Goal: Find specific page/section: Find specific page/section

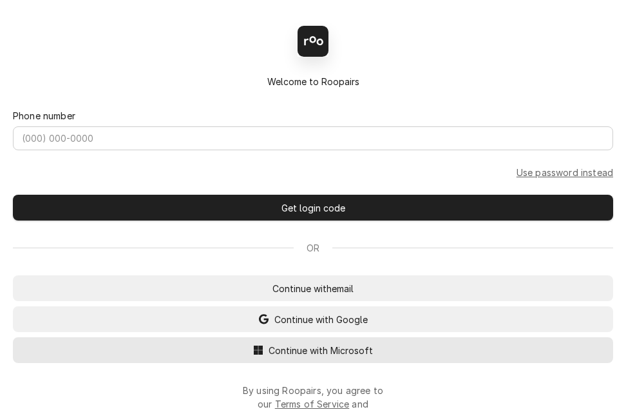
click at [320, 356] on span "Continue with Microsoft" at bounding box center [321, 350] width 110 height 14
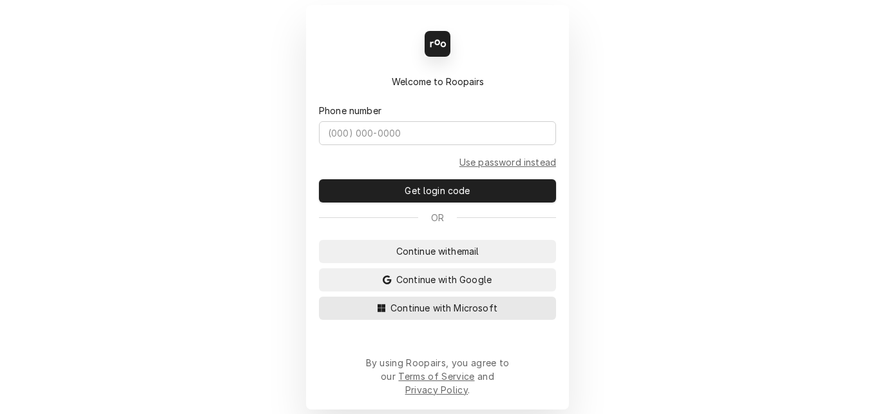
click at [416, 314] on span "Continue with Microsoft" at bounding box center [444, 308] width 112 height 14
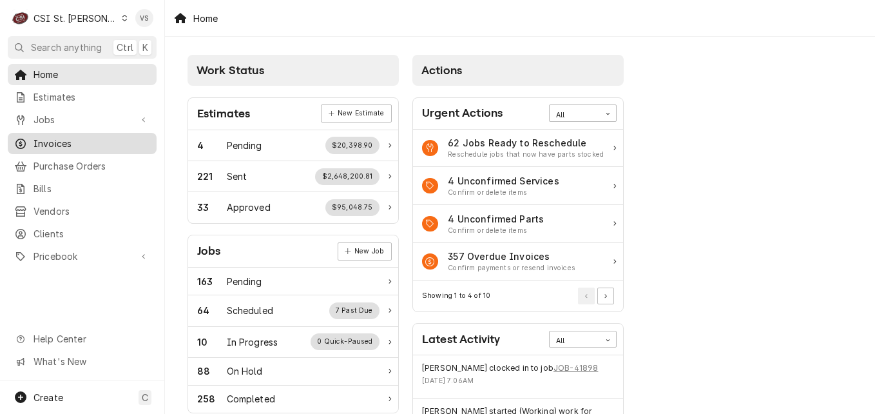
click at [58, 137] on span "Invoices" at bounding box center [92, 144] width 117 height 14
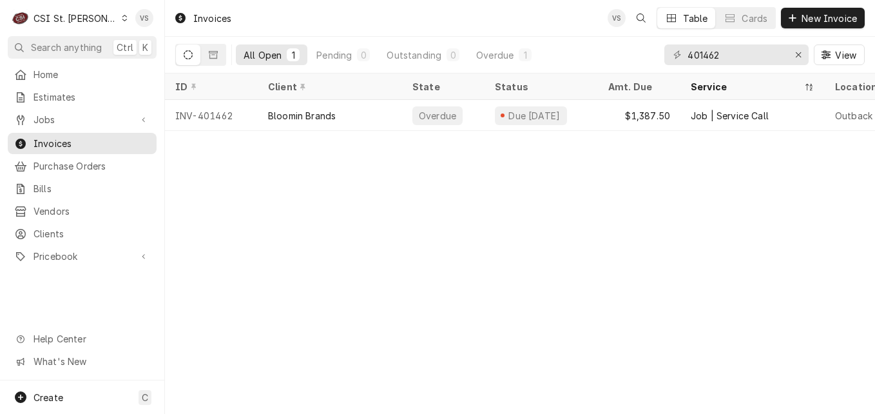
click at [122, 18] on icon "Dynamic Content Wrapper" at bounding box center [125, 18] width 6 height 6
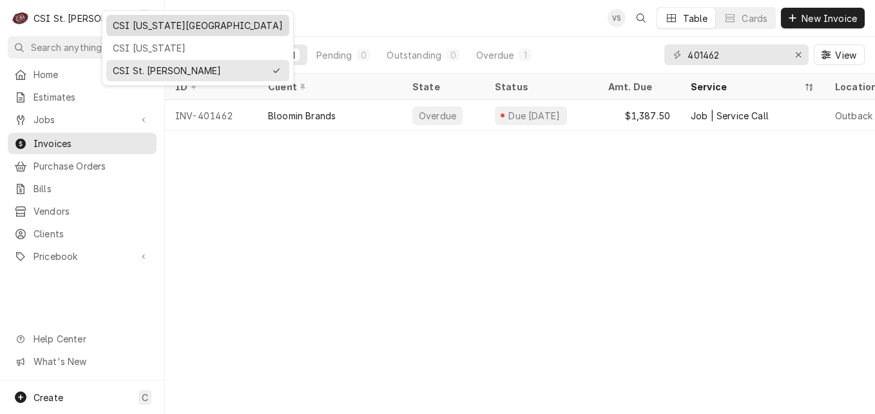
click at [135, 30] on div "CSI [US_STATE][GEOGRAPHIC_DATA]" at bounding box center [198, 26] width 170 height 14
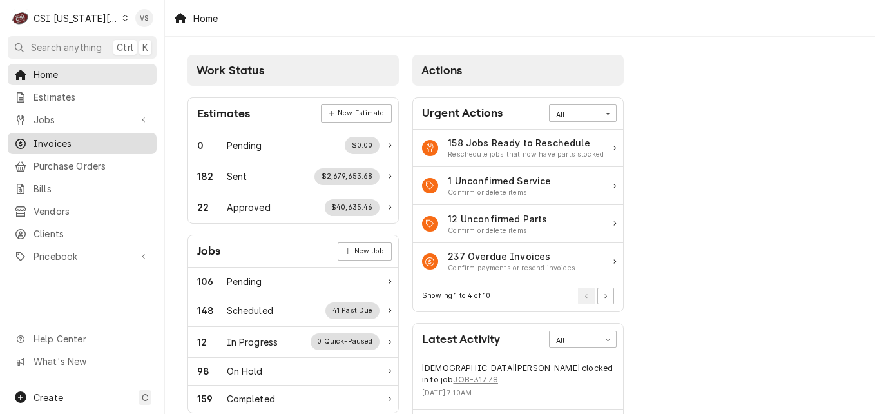
click at [46, 138] on span "Invoices" at bounding box center [92, 144] width 117 height 14
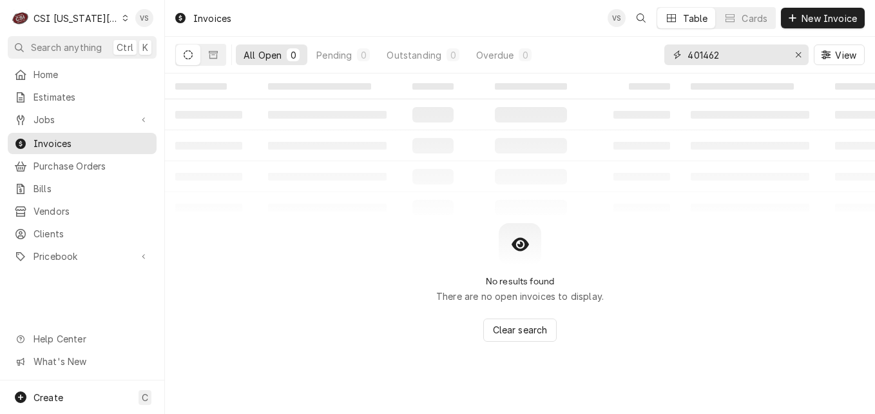
drag, startPoint x: 665, startPoint y: 55, endPoint x: 616, endPoint y: 55, distance: 49.0
click at [622, 55] on div "All Open 0 Pending 0 Outstanding 0 Overdue 0 401462 View" at bounding box center [520, 55] width 690 height 36
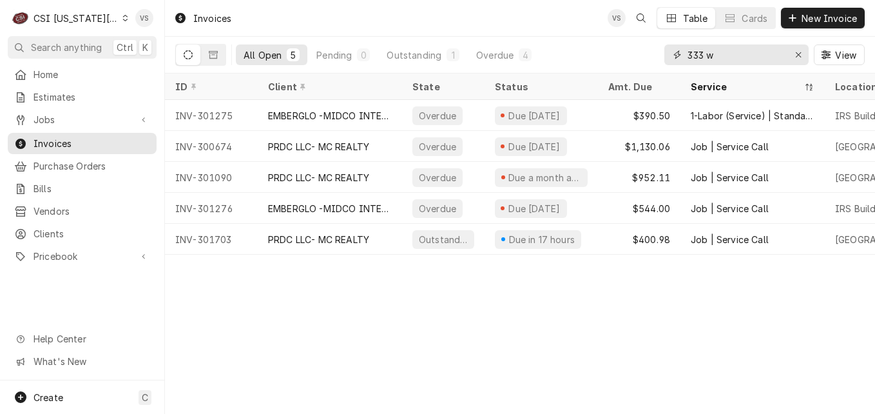
type input "333 w"
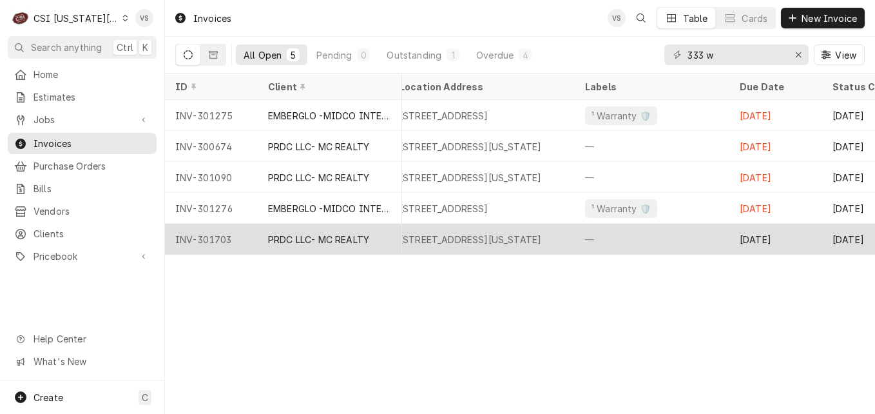
click at [484, 236] on div "333 West Pershing Road, Kansas City, MO 64108" at bounding box center [471, 240] width 142 height 14
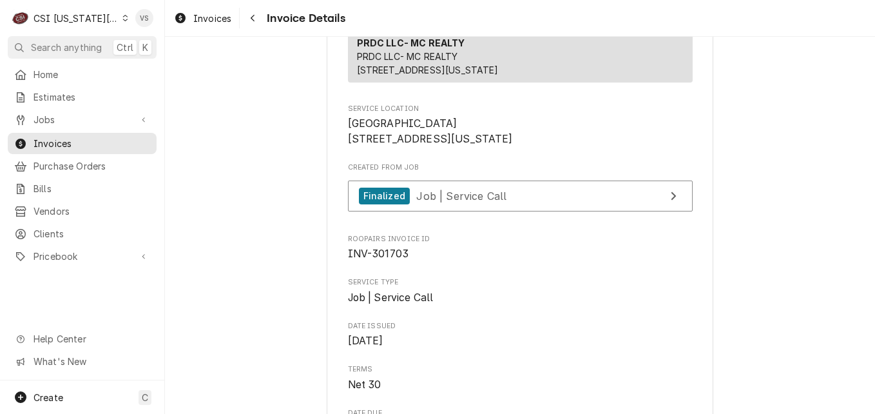
scroll to position [129, 0]
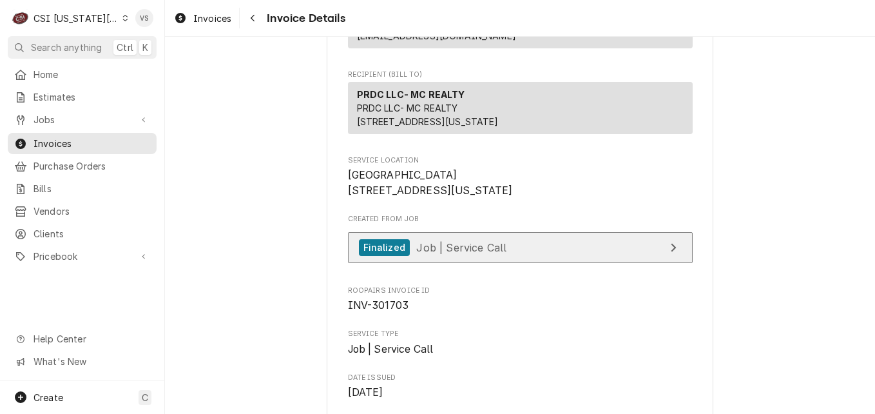
click at [488, 253] on span "Job | Service Call" at bounding box center [461, 246] width 90 height 13
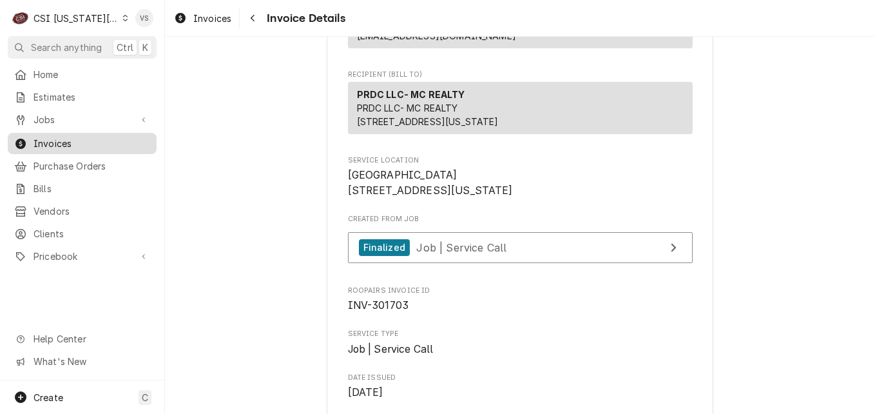
click at [48, 145] on span "Invoices" at bounding box center [92, 144] width 117 height 14
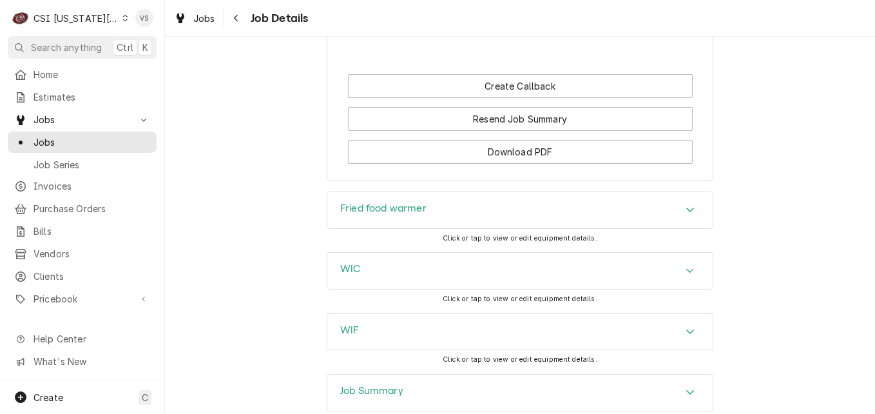
scroll to position [1547, 0]
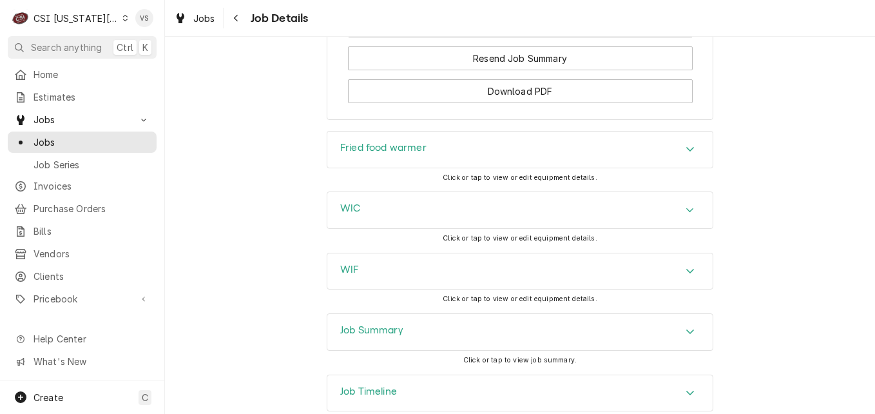
click at [436, 350] on div "Job Summary" at bounding box center [519, 332] width 385 height 36
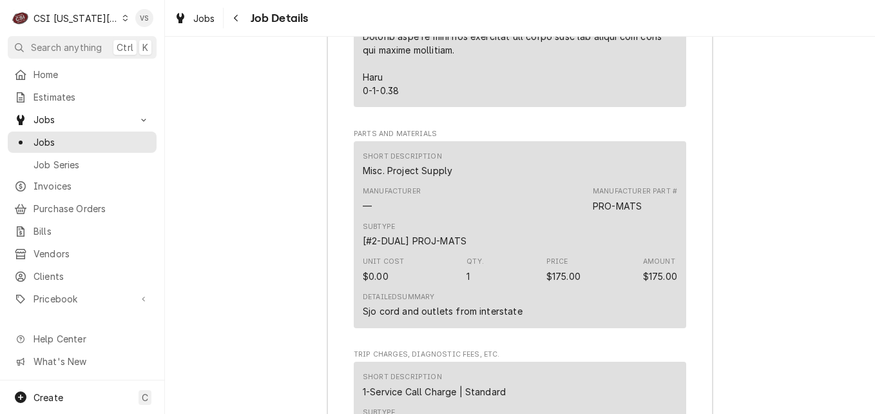
scroll to position [3351, 0]
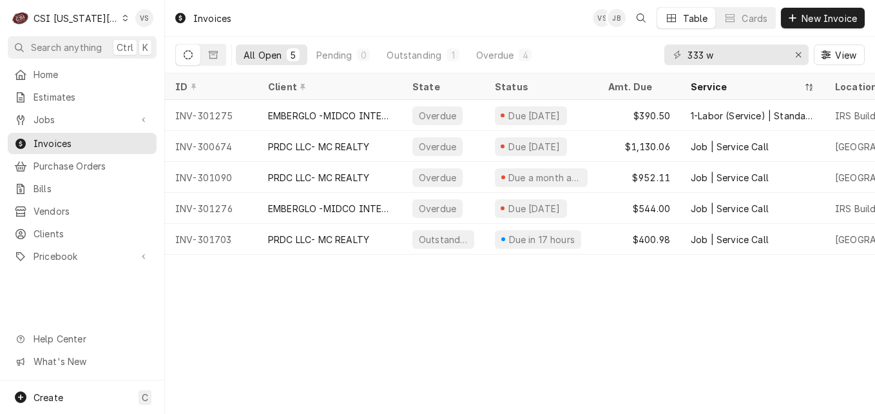
click at [122, 18] on icon "Dynamic Content Wrapper" at bounding box center [125, 18] width 6 height 6
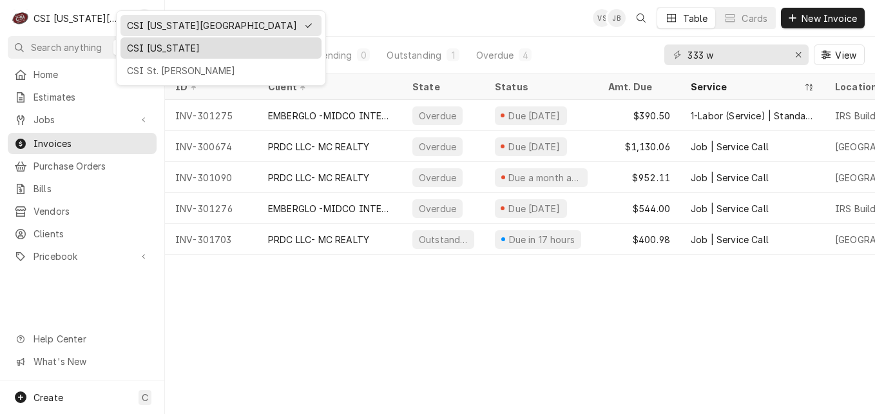
click at [145, 53] on div "CSI [US_STATE]" at bounding box center [221, 48] width 196 height 16
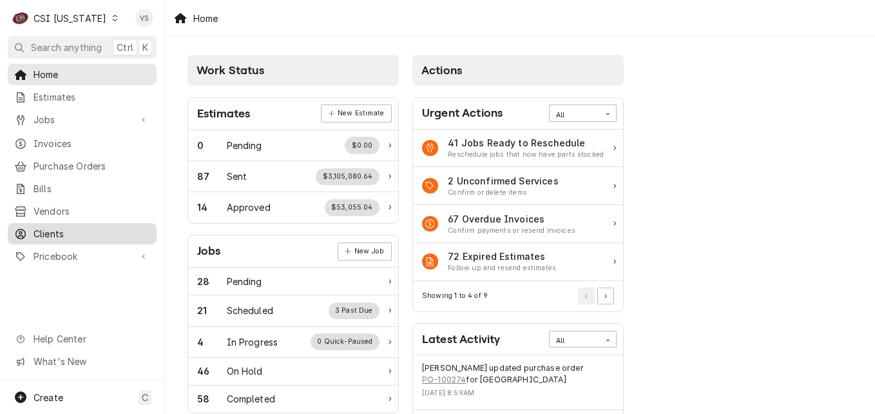
click at [43, 227] on span "Clients" at bounding box center [92, 234] width 117 height 14
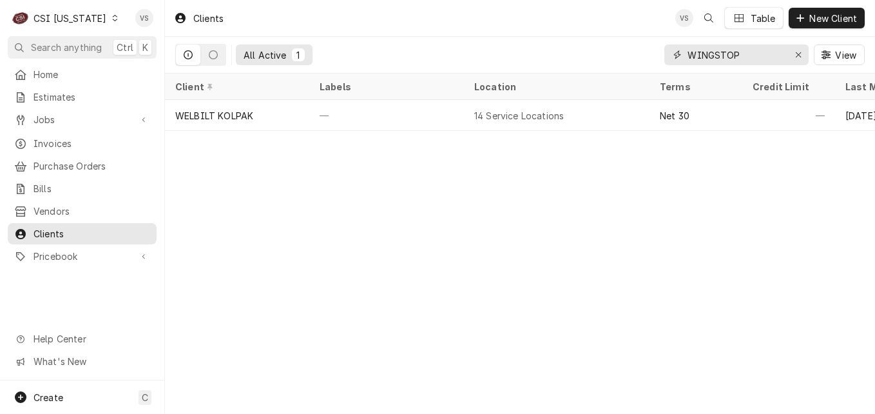
click at [690, 53] on input "WINGSTOP" at bounding box center [736, 54] width 97 height 21
click at [688, 53] on input "WINGSTOP" at bounding box center [736, 54] width 97 height 21
drag, startPoint x: 688, startPoint y: 53, endPoint x: 766, endPoint y: 61, distance: 78.3
click at [766, 61] on input "WINGSTOP" at bounding box center [736, 54] width 97 height 21
type input "c"
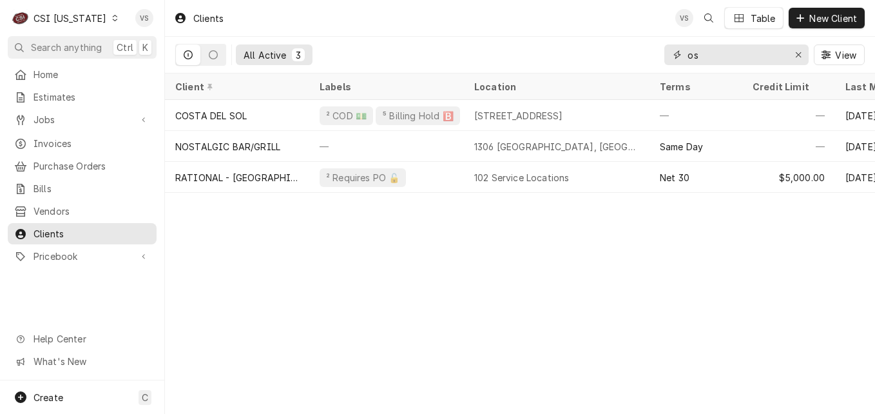
type input "o"
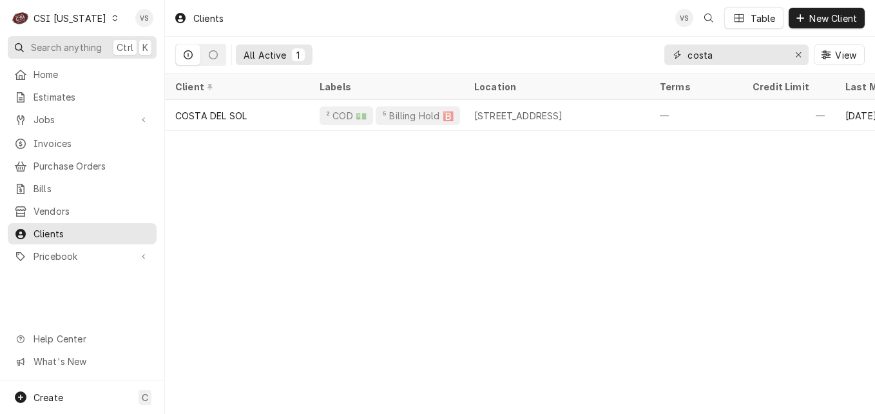
type input "costa"
click at [112, 19] on icon "Dynamic Content Wrapper" at bounding box center [115, 18] width 6 height 6
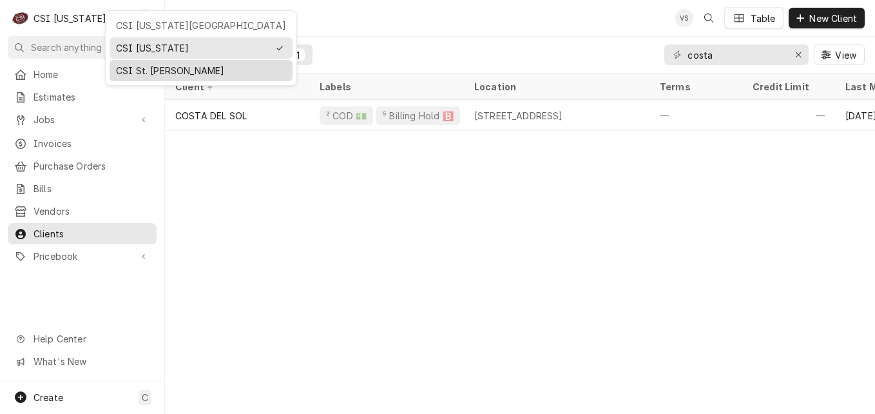
click at [154, 72] on div "CSI St. [PERSON_NAME]" at bounding box center [201, 71] width 170 height 14
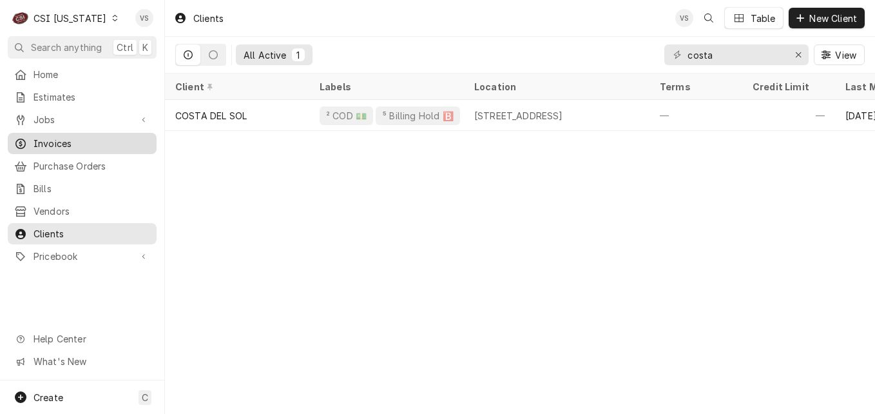
click at [68, 144] on span "Invoices" at bounding box center [92, 144] width 117 height 14
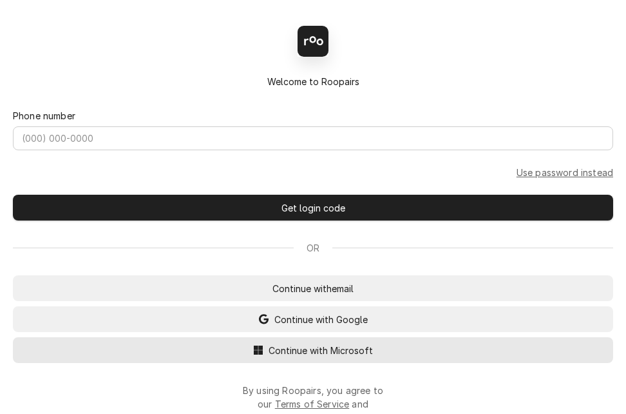
click at [283, 357] on span "Continue with Microsoft" at bounding box center [321, 350] width 110 height 14
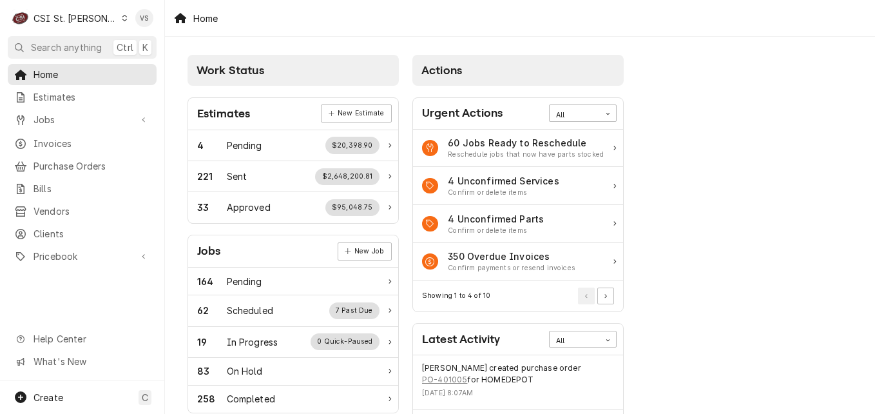
click at [52, 141] on span "Invoices" at bounding box center [92, 144] width 117 height 14
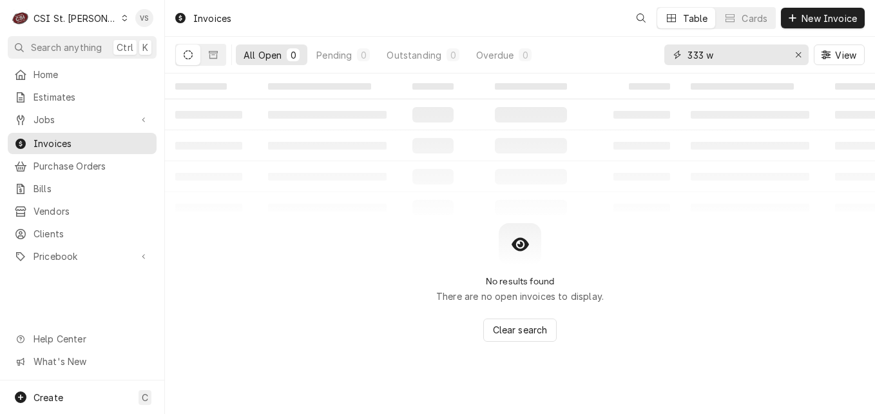
click at [653, 55] on div "All Open 0 Pending 0 Outstanding 0 Overdue 0 333 w View" at bounding box center [520, 55] width 690 height 36
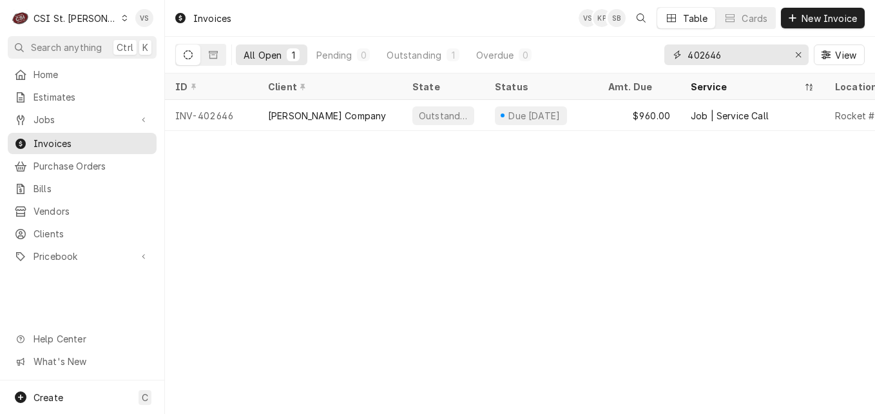
drag, startPoint x: 738, startPoint y: 54, endPoint x: 673, endPoint y: 56, distance: 65.1
click at [673, 56] on div "402646" at bounding box center [736, 54] width 144 height 21
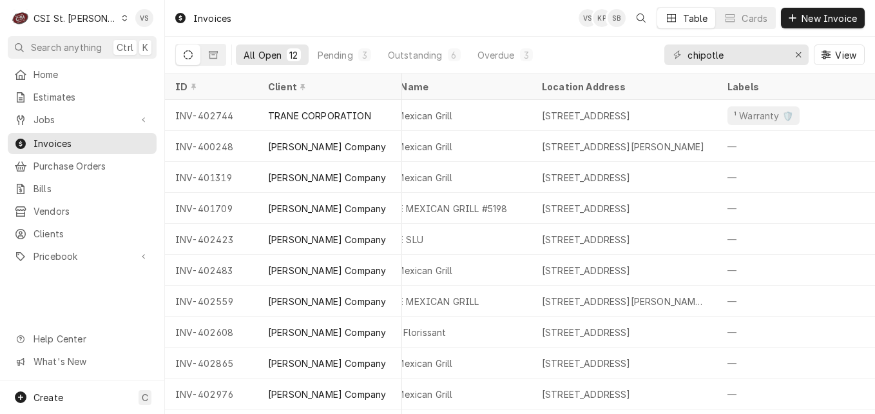
scroll to position [0, 613]
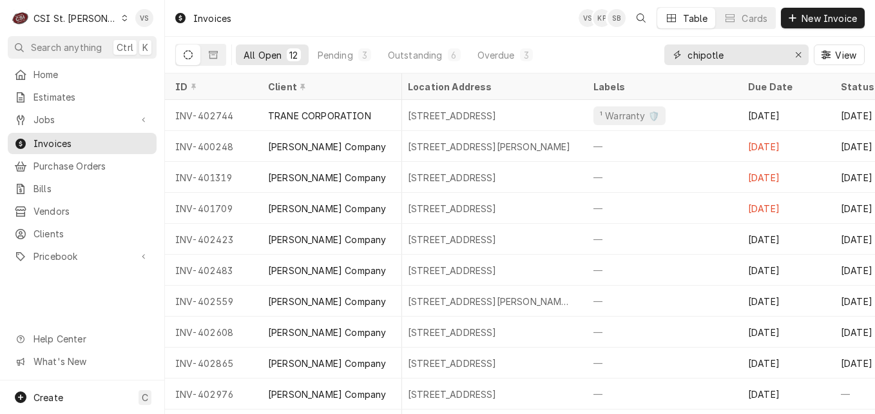
click at [731, 55] on input "chipotle" at bounding box center [736, 54] width 97 height 21
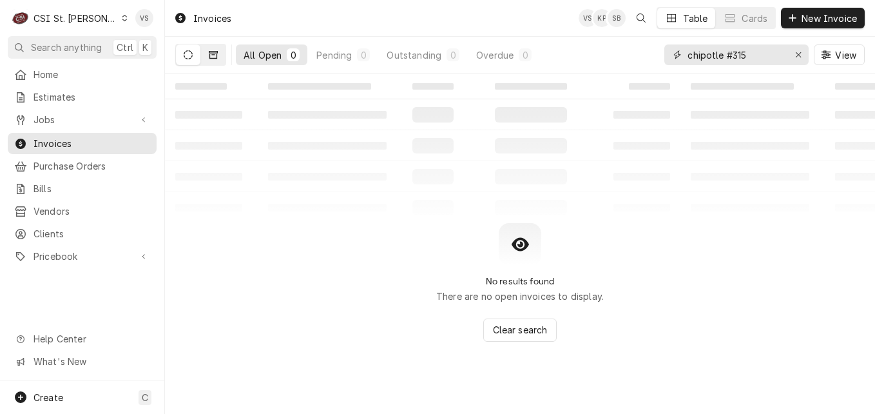
type input "chipotle #315"
click at [220, 54] on button "Dynamic Content Wrapper" at bounding box center [213, 54] width 24 height 21
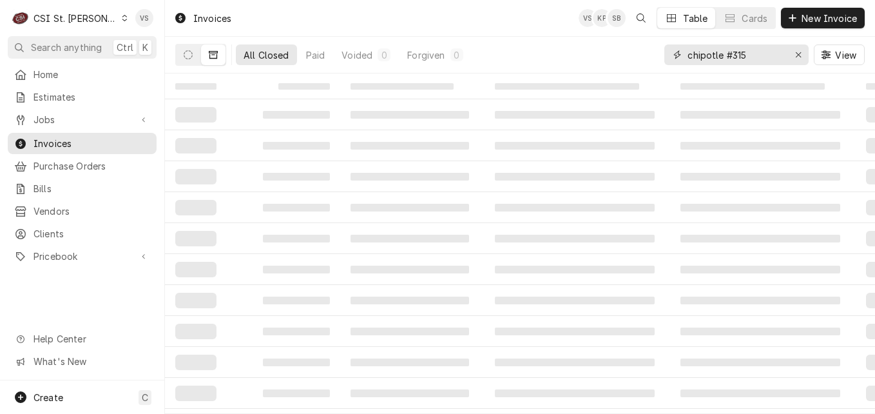
drag, startPoint x: 746, startPoint y: 55, endPoint x: 737, endPoint y: 55, distance: 9.0
click at [737, 55] on input "chipotle #315" at bounding box center [736, 54] width 97 height 21
click at [317, 24] on div "Invoices VS KP SB Table Cards New Invoice" at bounding box center [520, 18] width 710 height 36
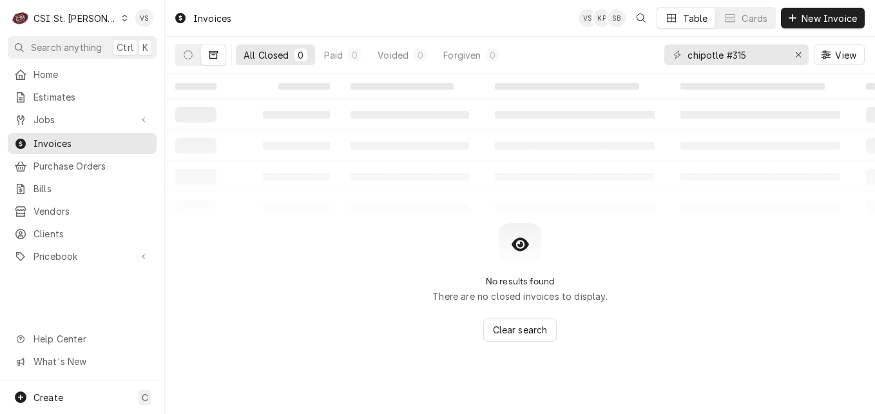
click at [122, 20] on icon "Dynamic Content Wrapper" at bounding box center [125, 18] width 6 height 6
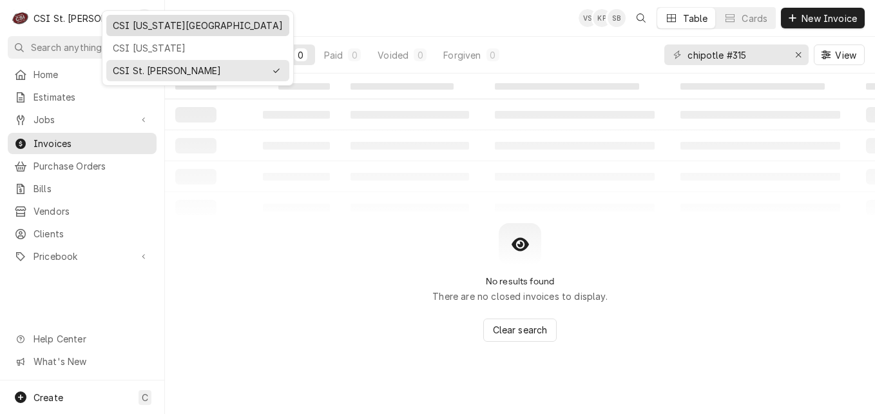
click at [139, 30] on div "CSI [US_STATE][GEOGRAPHIC_DATA]" at bounding box center [198, 26] width 170 height 14
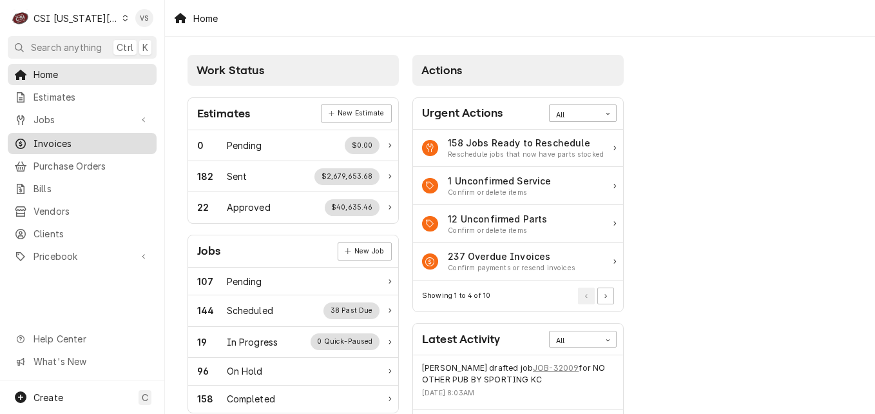
click at [72, 140] on span "Invoices" at bounding box center [92, 144] width 117 height 14
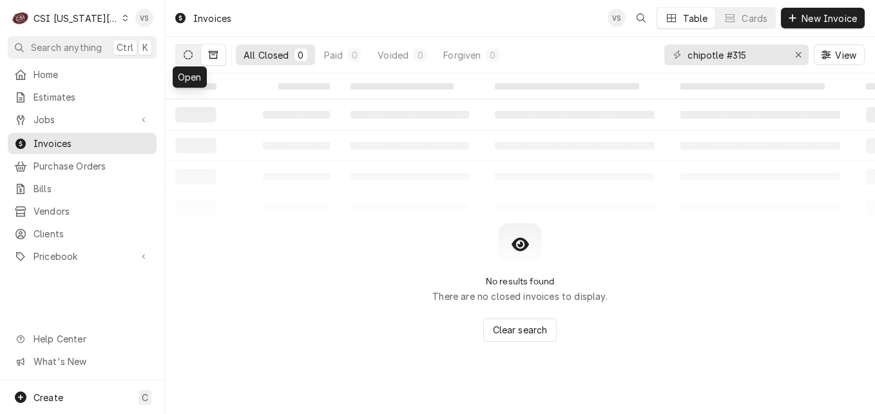
click at [190, 56] on icon "Dynamic Content Wrapper" at bounding box center [188, 54] width 9 height 9
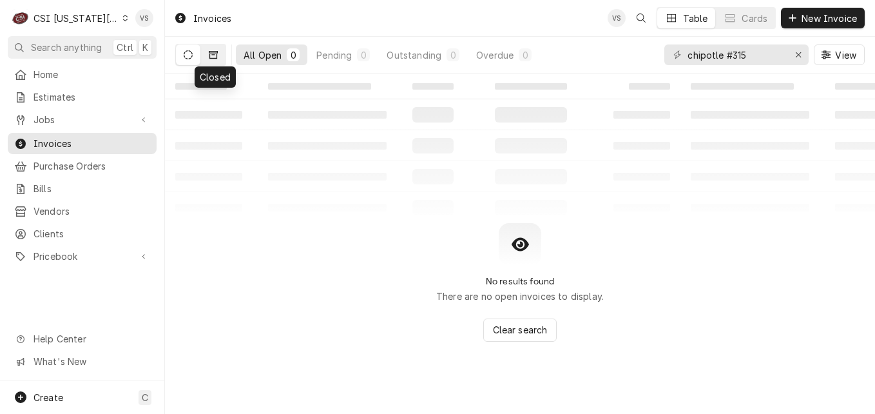
click at [213, 59] on icon "Dynamic Content Wrapper" at bounding box center [213, 55] width 9 height 8
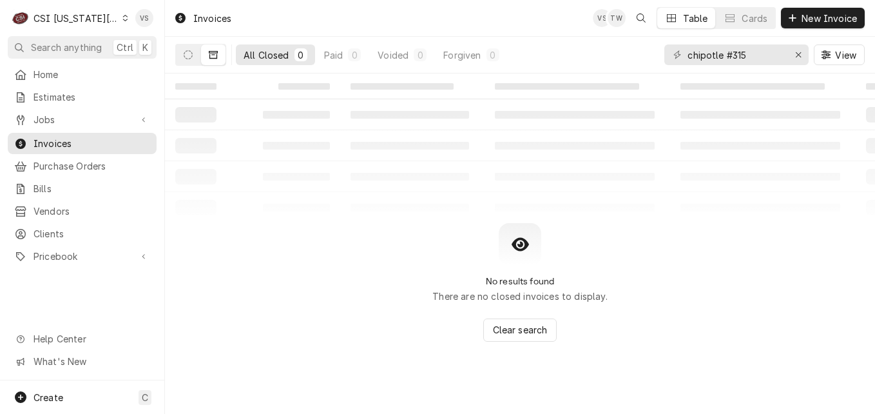
click at [122, 17] on icon "Dynamic Content Wrapper" at bounding box center [125, 18] width 6 height 6
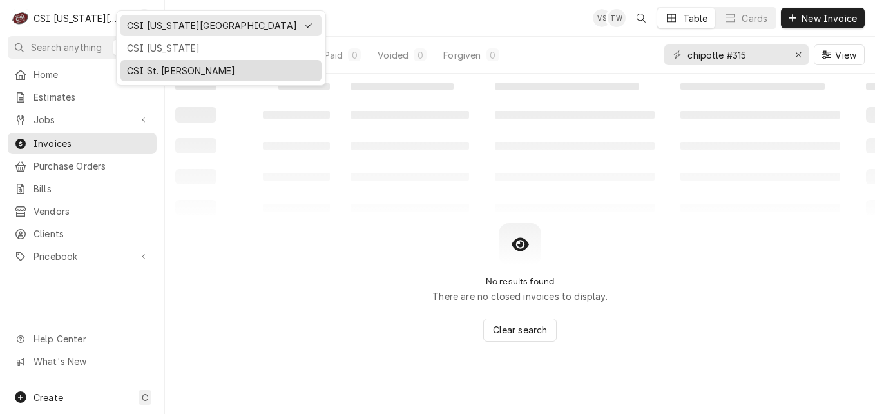
click at [166, 66] on div "CSI St. [PERSON_NAME]" at bounding box center [221, 71] width 188 height 14
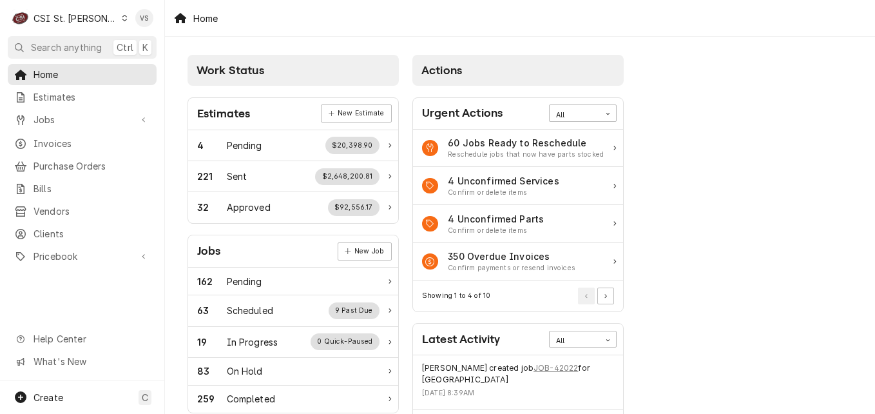
click at [54, 143] on span "Invoices" at bounding box center [92, 144] width 117 height 14
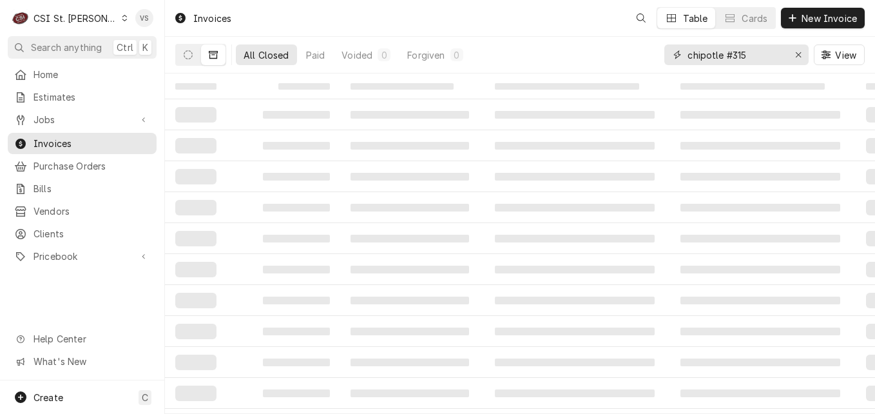
click at [692, 56] on input "chipotle #315" at bounding box center [736, 54] width 97 height 21
type input "c"
type input "402152"
click at [191, 58] on icon "Dynamic Content Wrapper" at bounding box center [188, 54] width 9 height 9
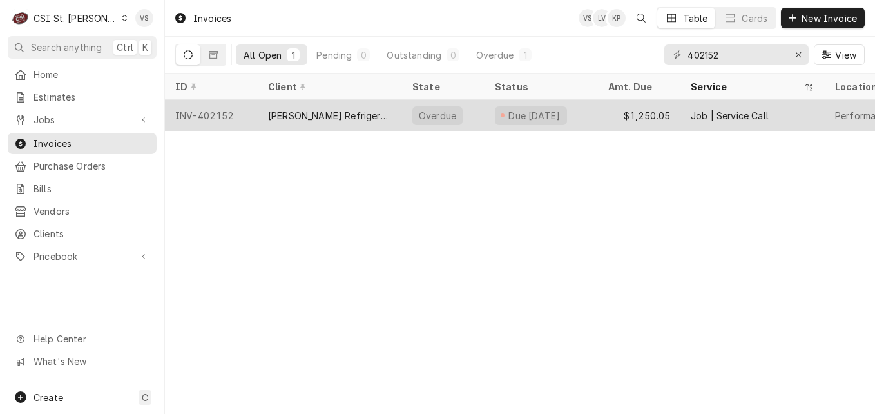
click at [255, 116] on div "INV-402152" at bounding box center [211, 115] width 93 height 31
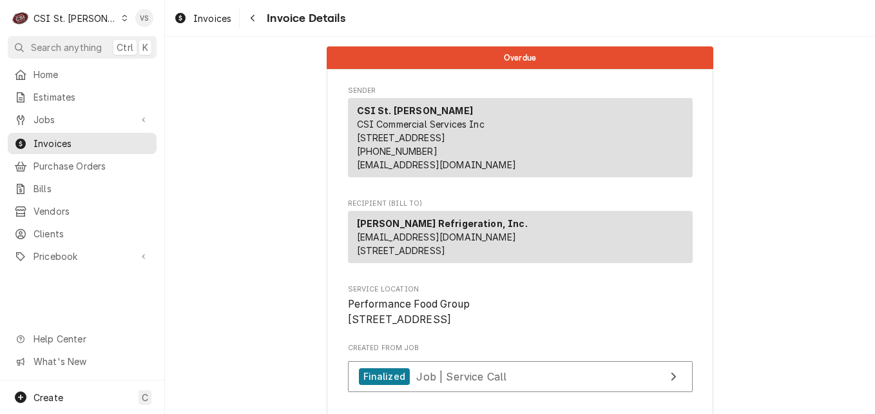
scroll to position [64, 0]
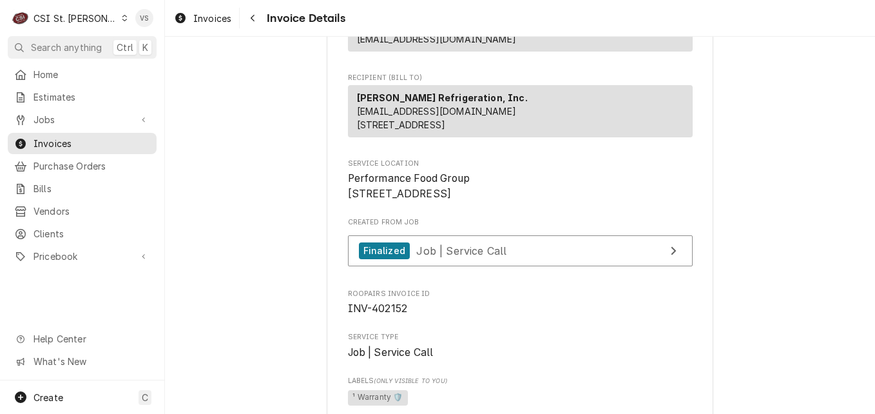
scroll to position [129, 0]
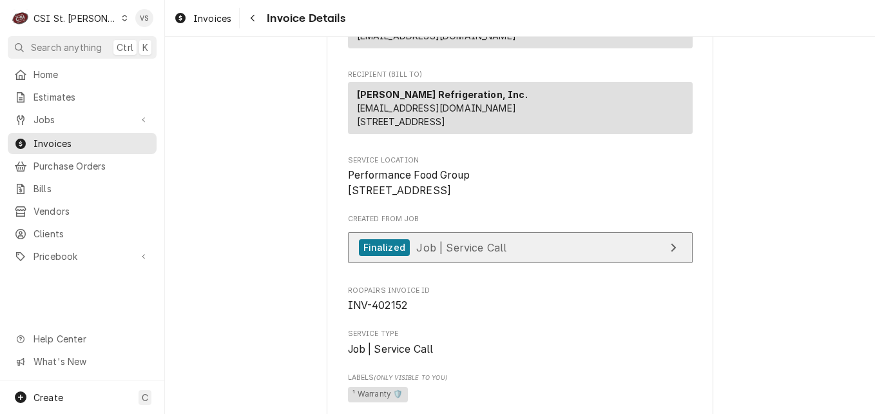
click at [459, 253] on span "Job | Service Call" at bounding box center [461, 246] width 90 height 13
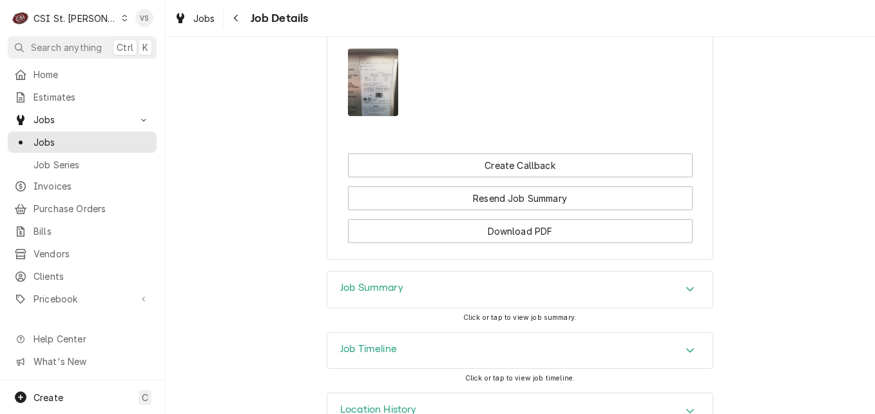
scroll to position [1657, 0]
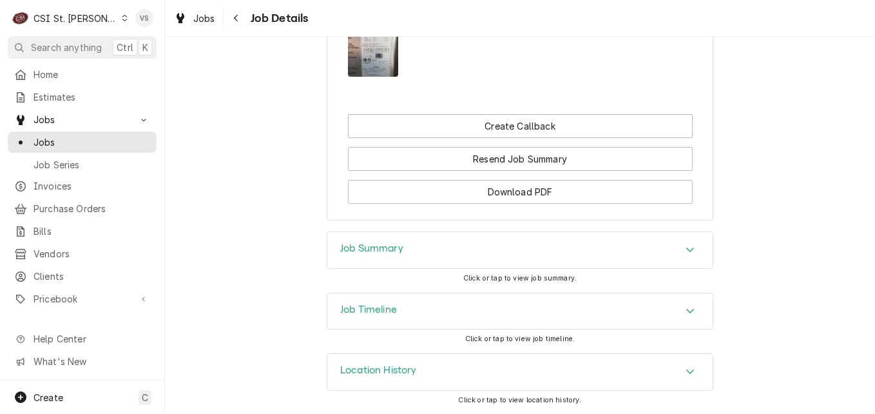
click at [485, 255] on div "Job Summary" at bounding box center [519, 250] width 385 height 36
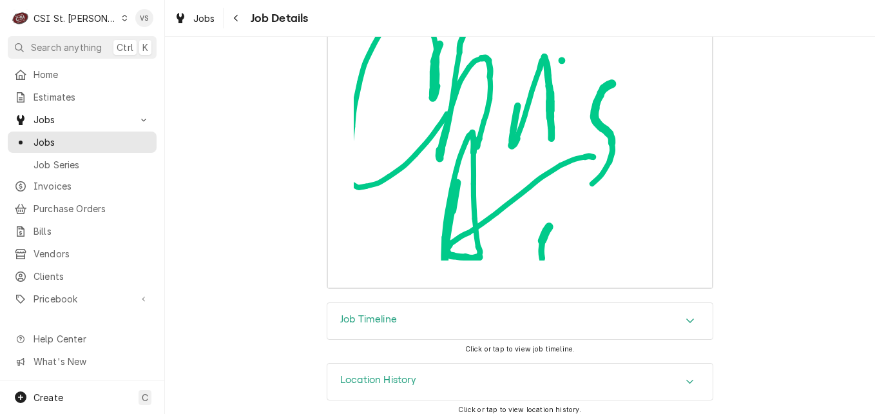
scroll to position [4220, 0]
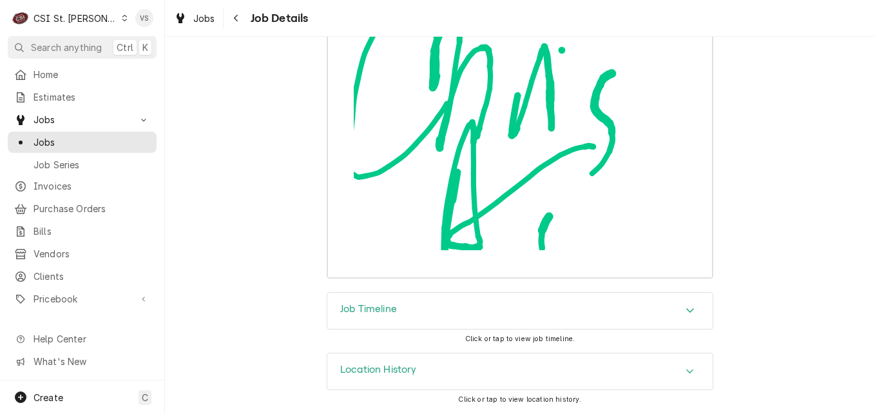
click at [687, 309] on icon "Accordion Header" at bounding box center [690, 310] width 9 height 10
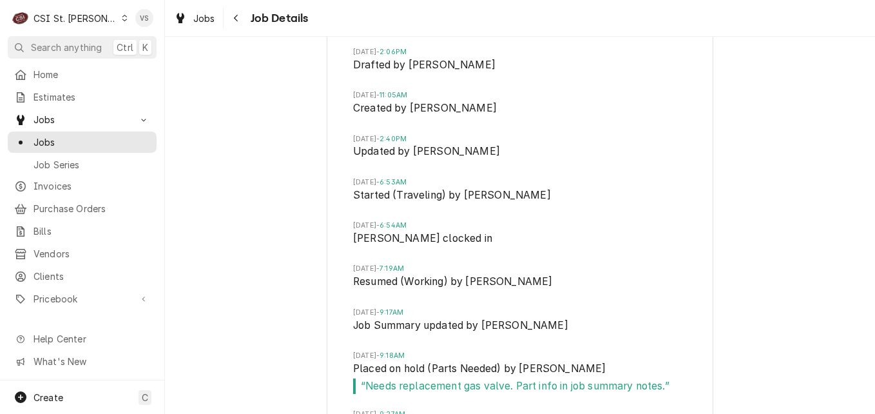
scroll to position [4542, 0]
